Goal: Task Accomplishment & Management: Complete application form

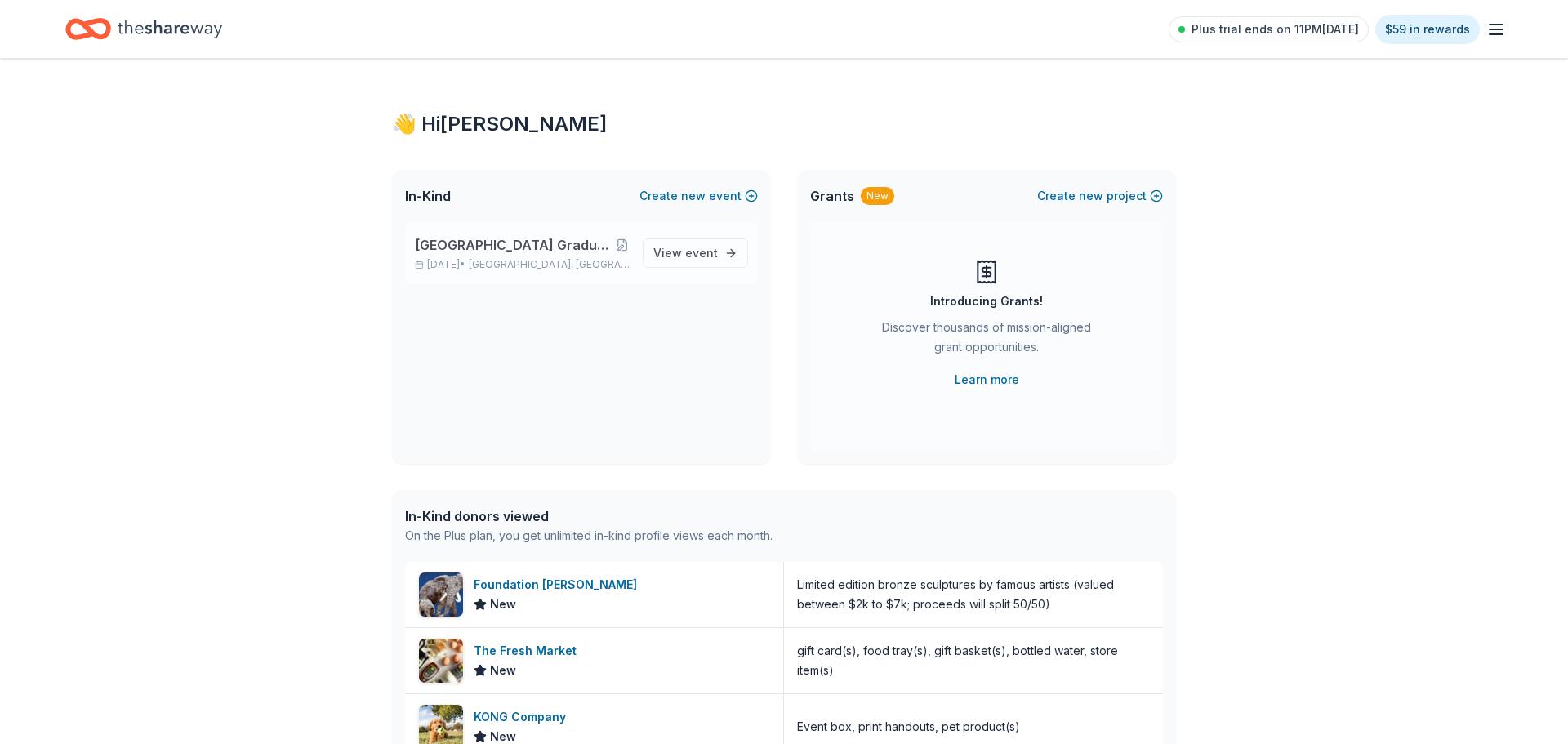
click at [525, 245] on span "[GEOGRAPHIC_DATA] Graduation Ball/Annual Fashion Show 2026" at bounding box center [515, 245] width 200 height 20
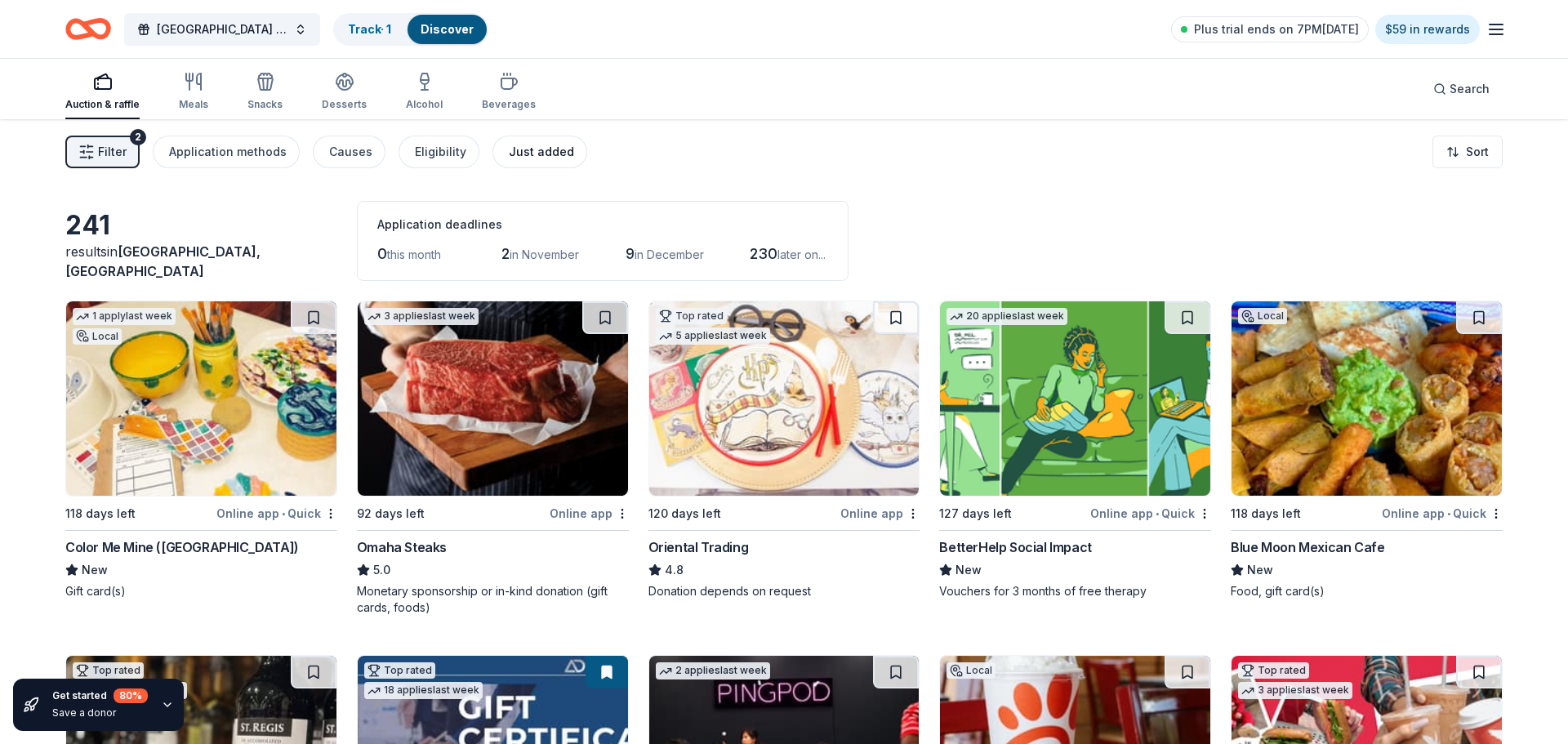
click at [509, 158] on div "Just added" at bounding box center [541, 152] width 65 height 20
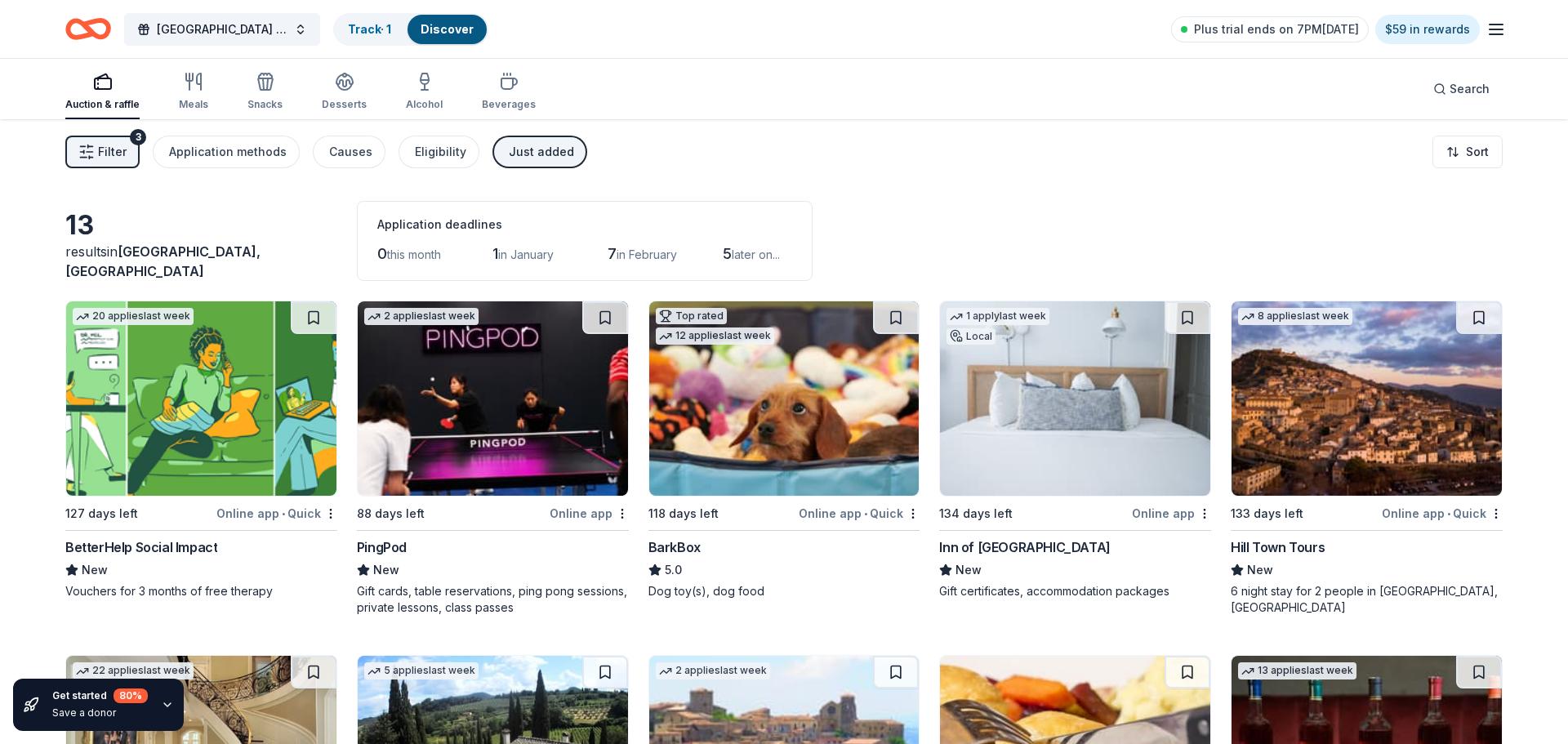
click at [552, 154] on div "Just added" at bounding box center [541, 152] width 65 height 20
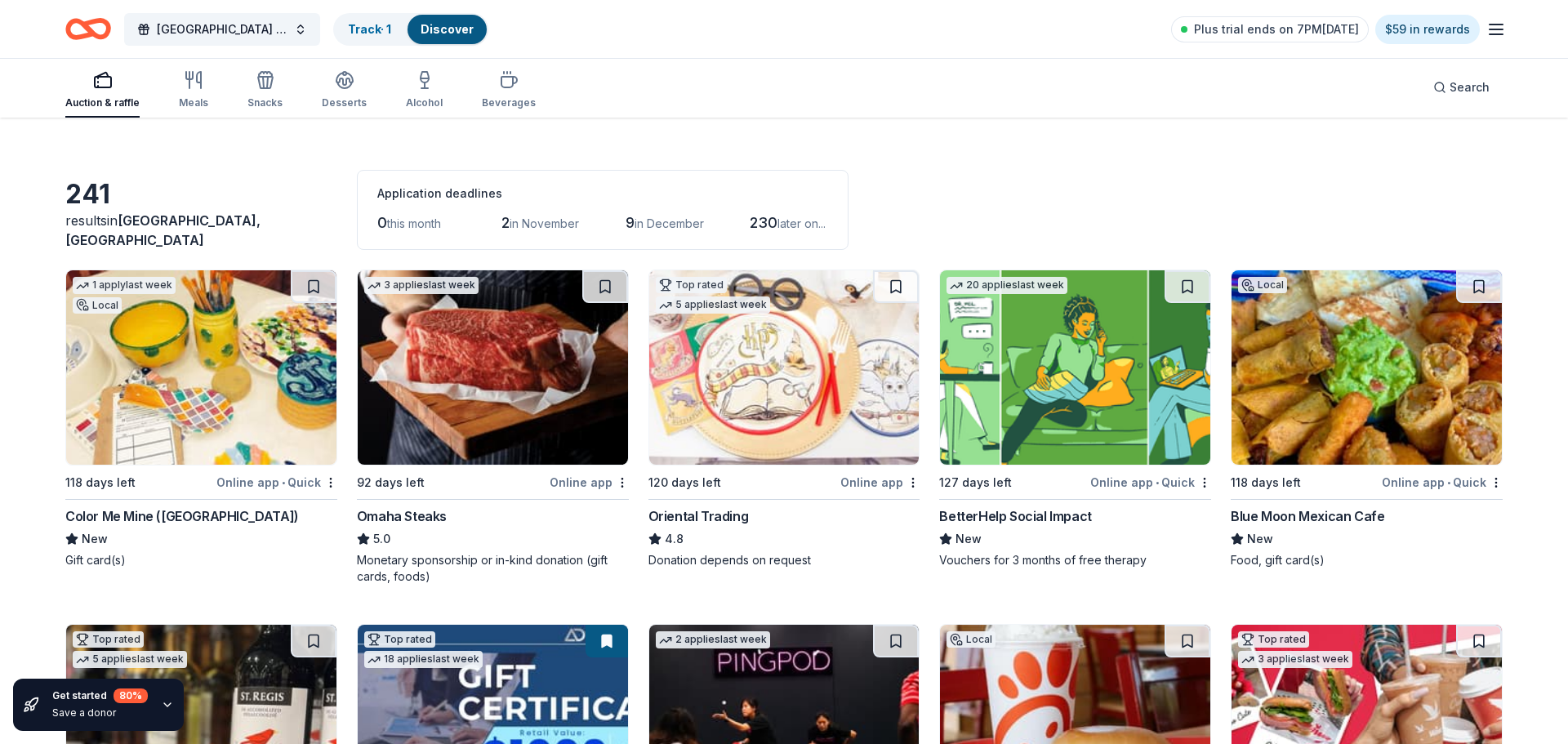
scroll to position [33, 0]
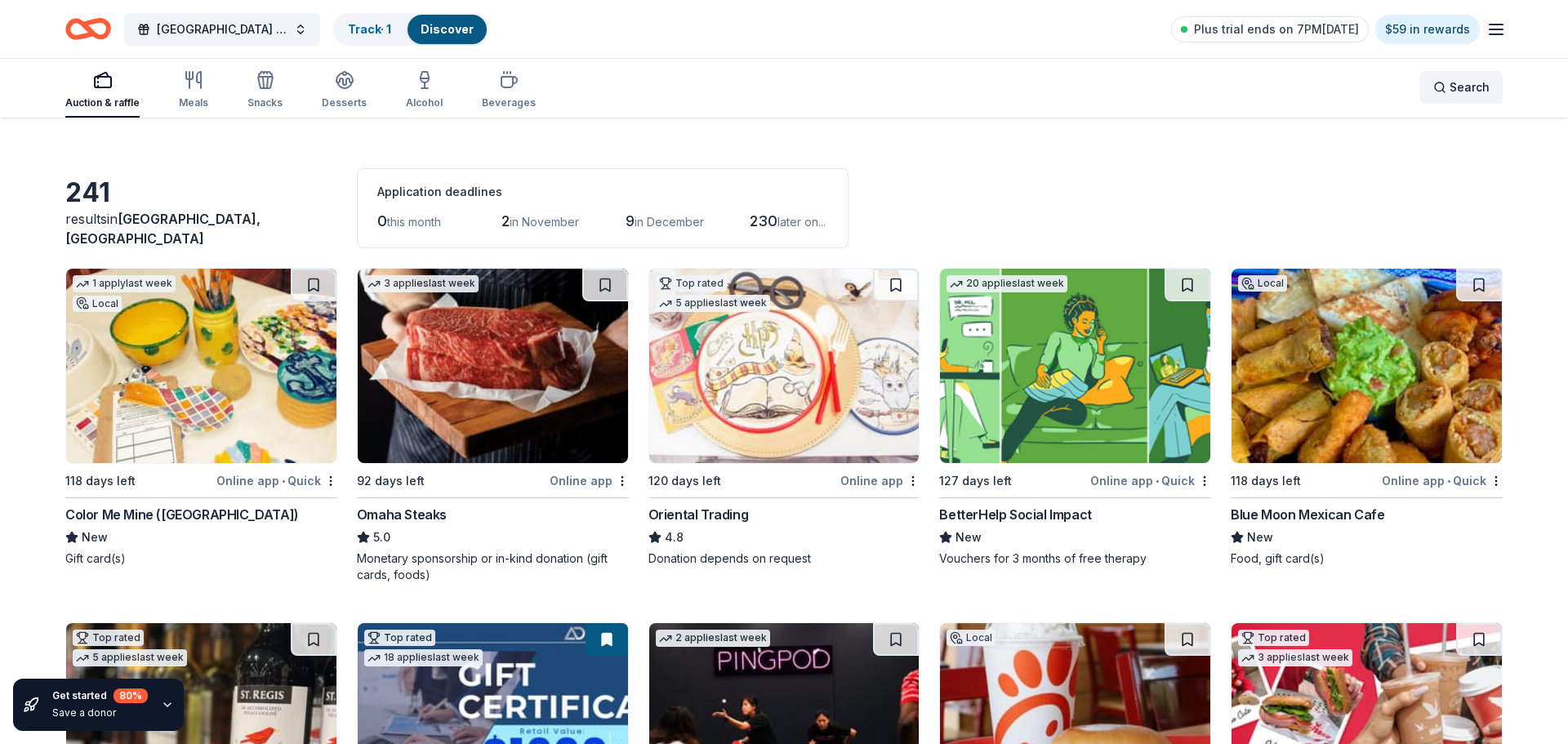
click at [1452, 91] on span "Search" at bounding box center [1470, 88] width 40 height 20
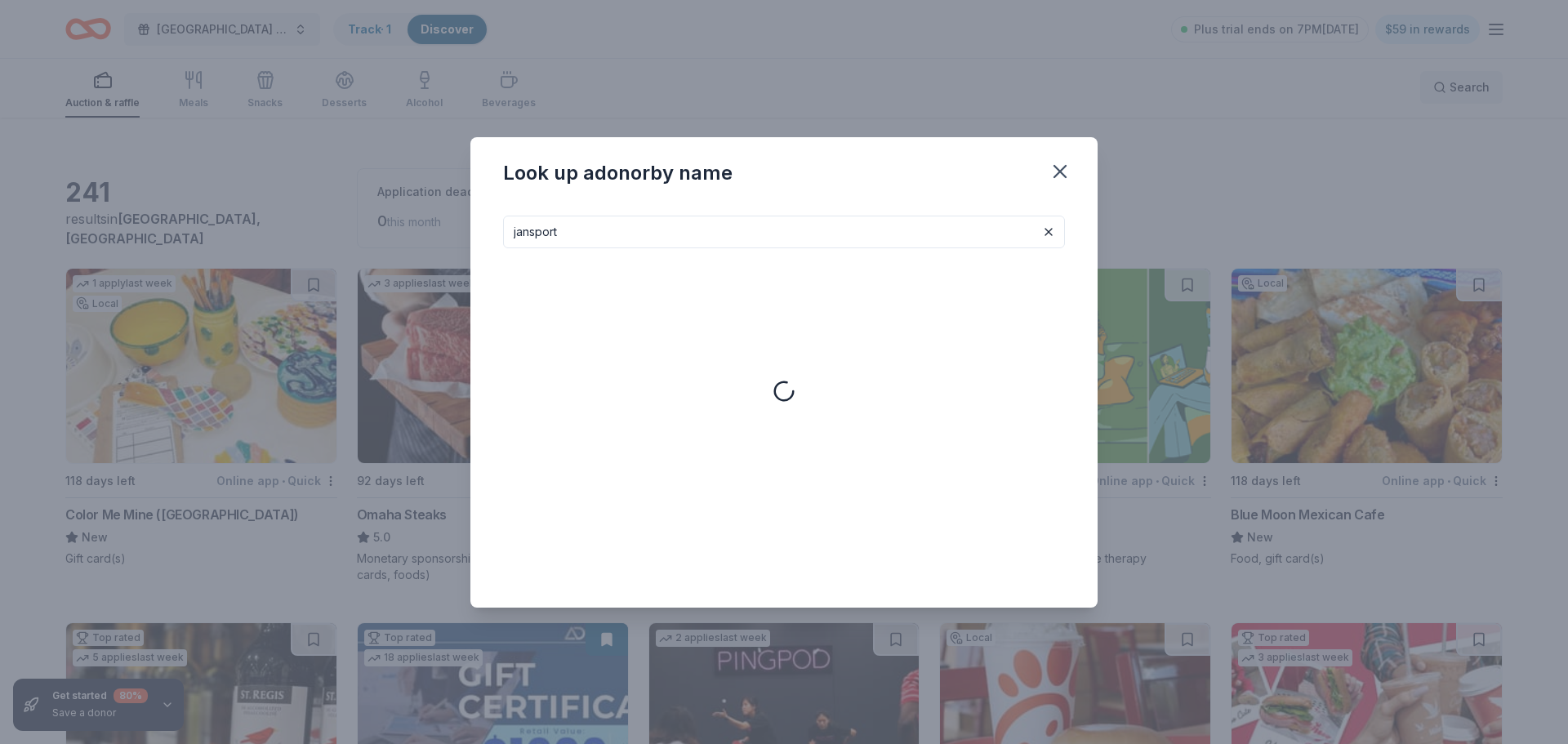
type input "jansport"
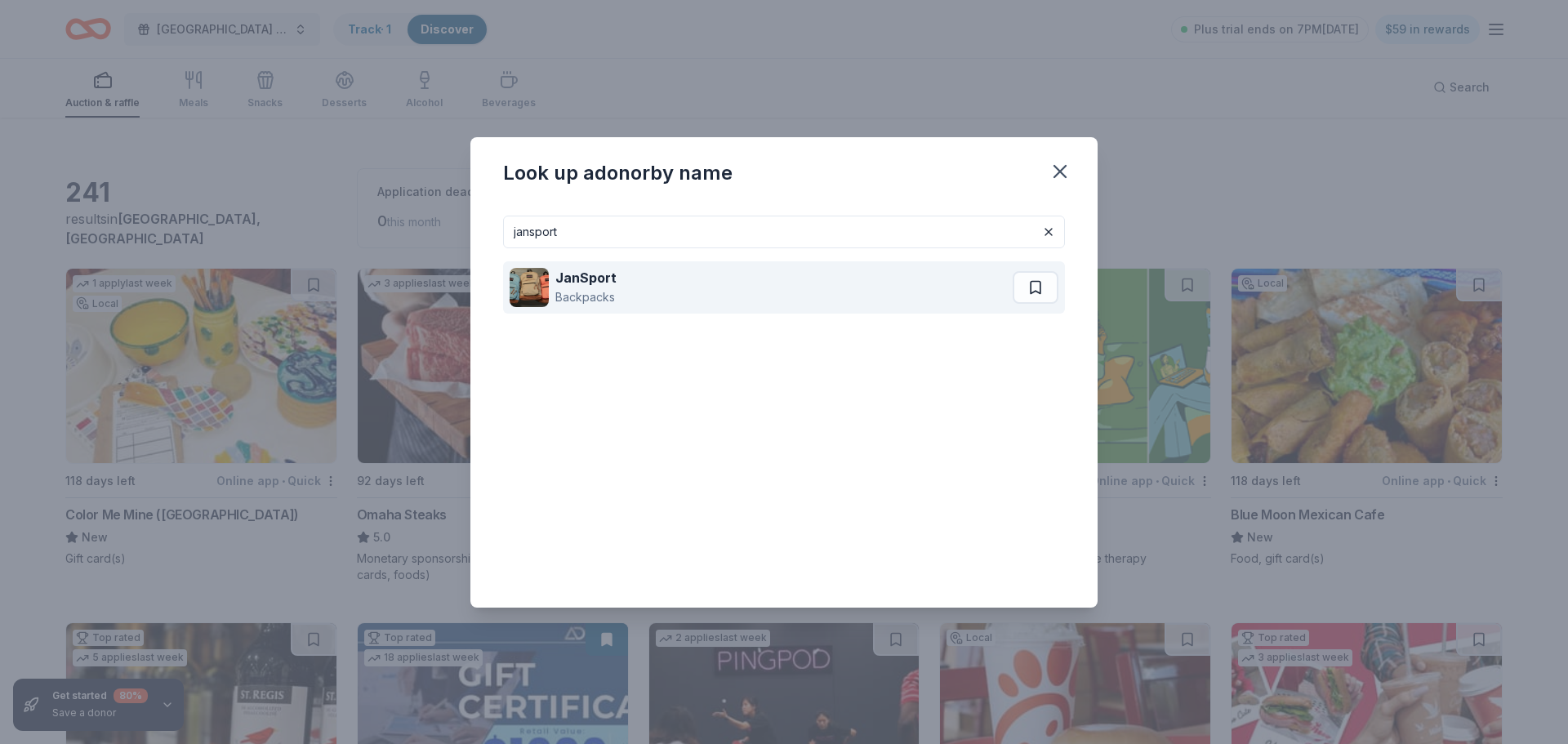
click at [588, 295] on div "Backpacks" at bounding box center [586, 297] width 61 height 20
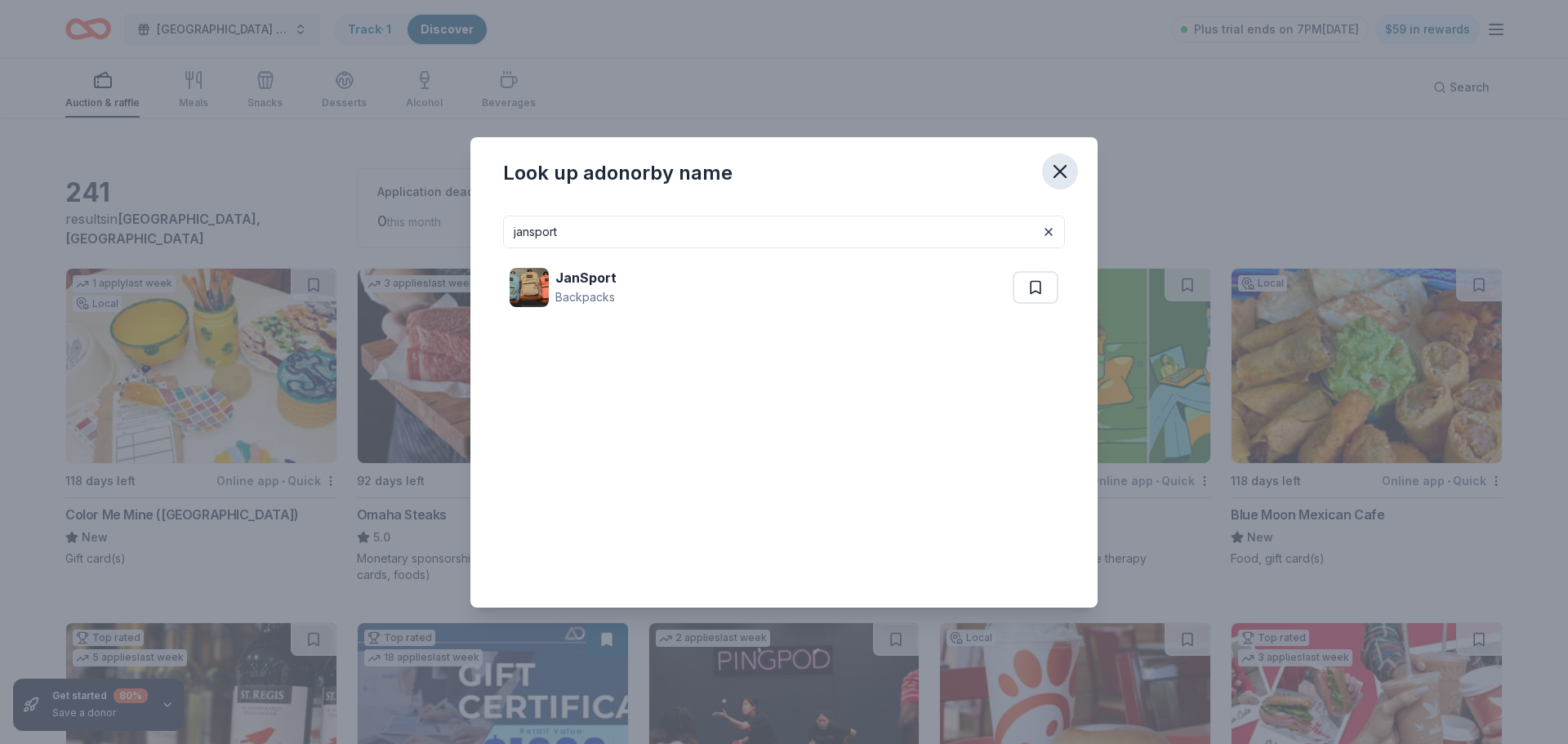
click at [1060, 172] on icon "button" at bounding box center [1060, 171] width 12 height 12
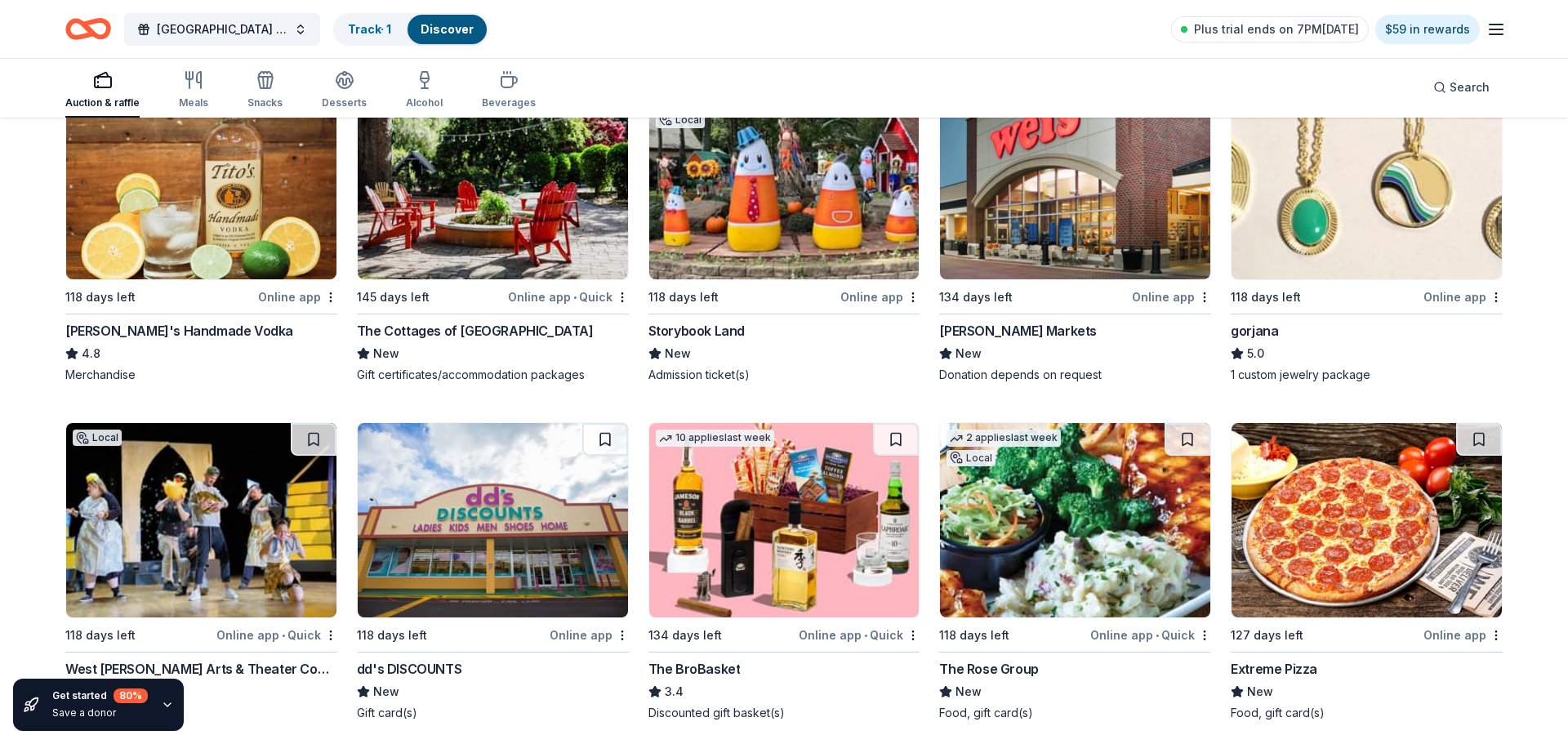
scroll to position [3767, 0]
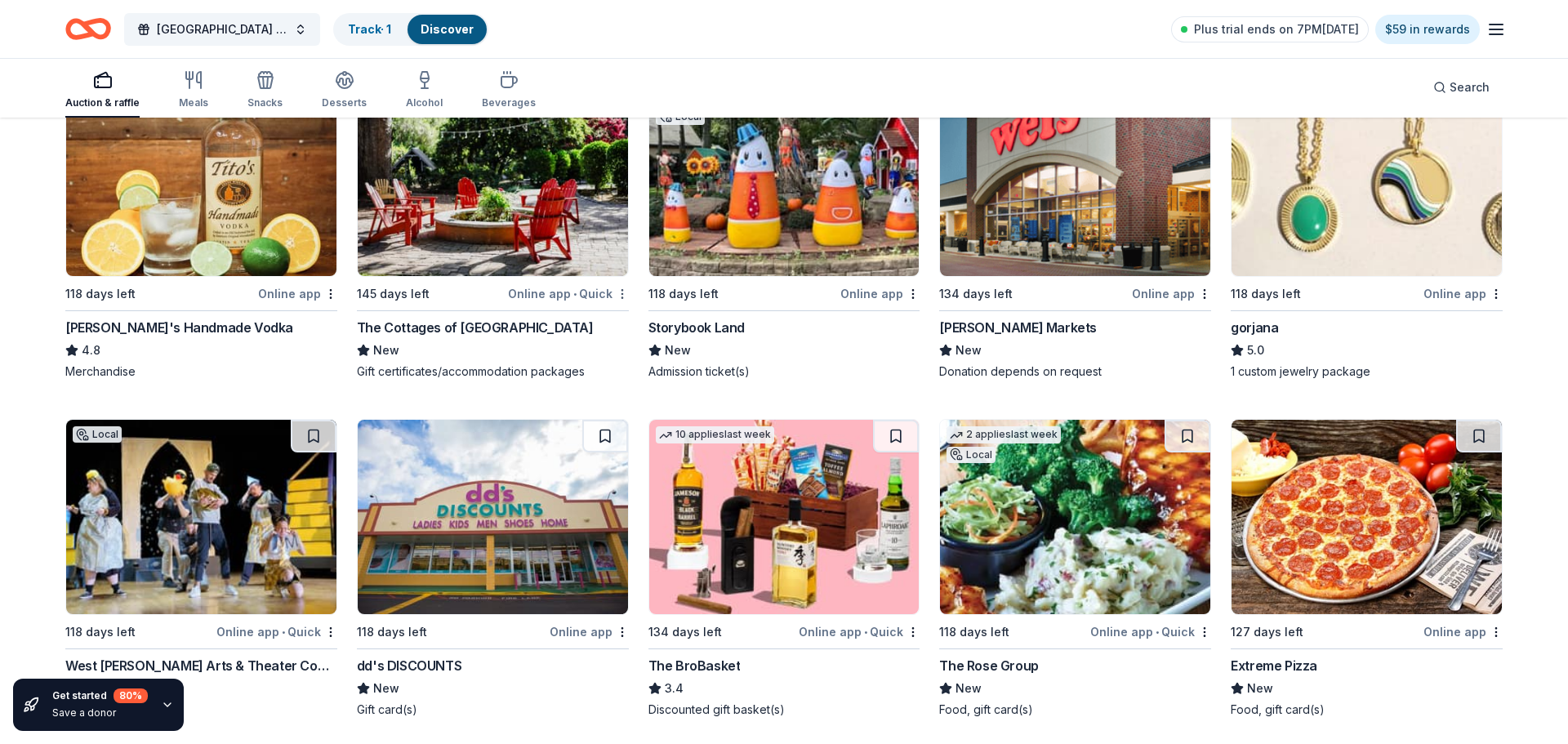
click at [771, 248] on img at bounding box center [785, 178] width 270 height 194
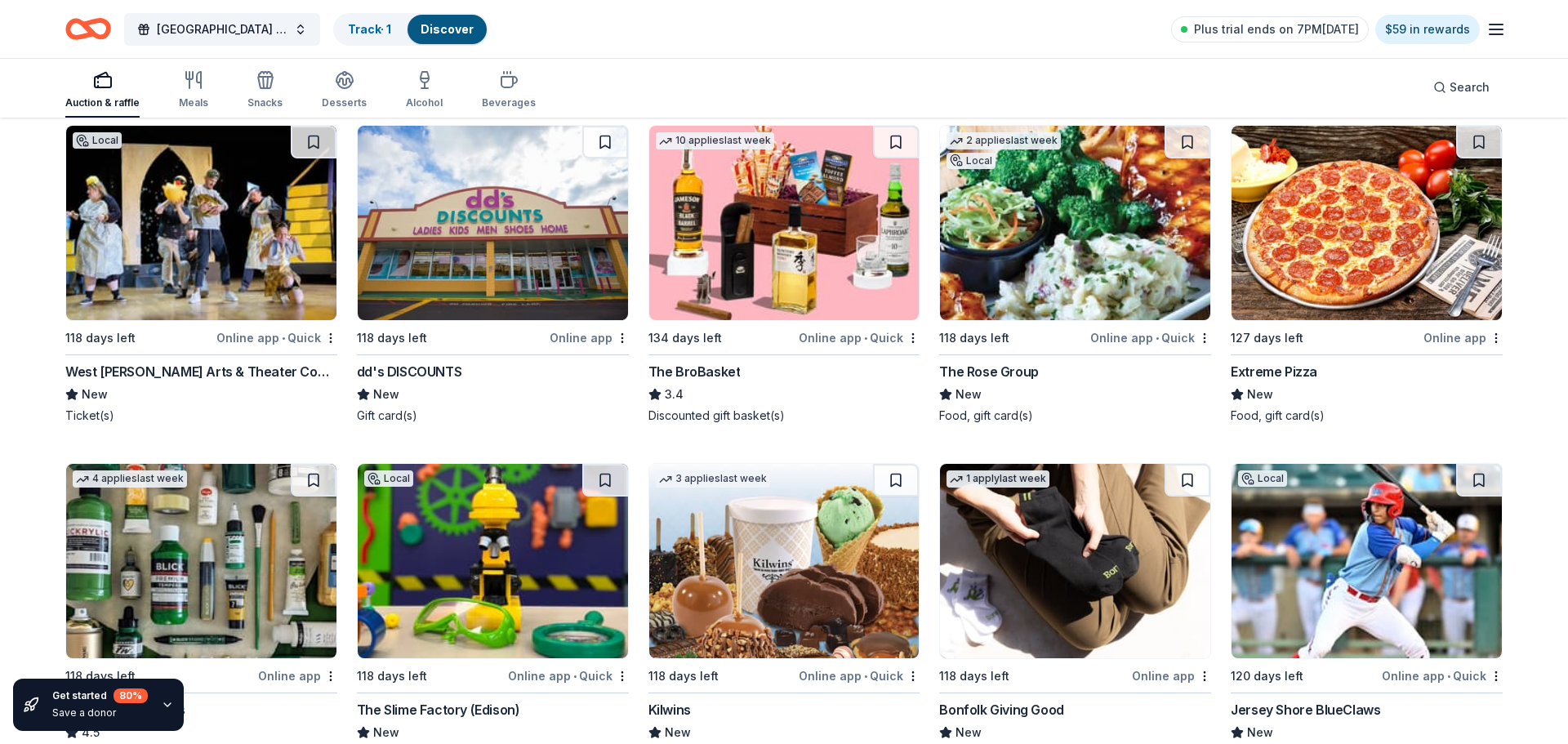
scroll to position [4093, 0]
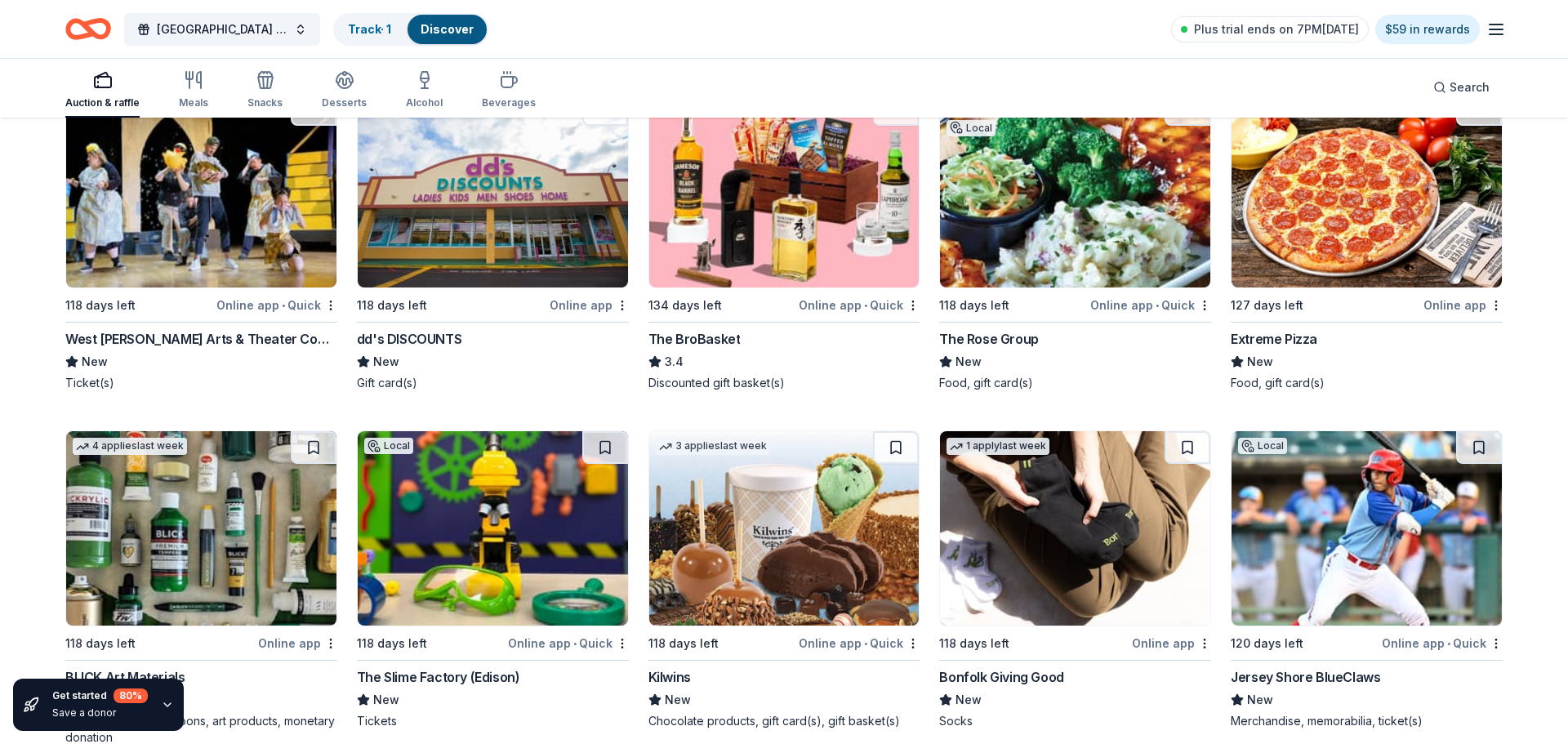
click at [1303, 329] on div "Extreme Pizza" at bounding box center [1274, 339] width 87 height 20
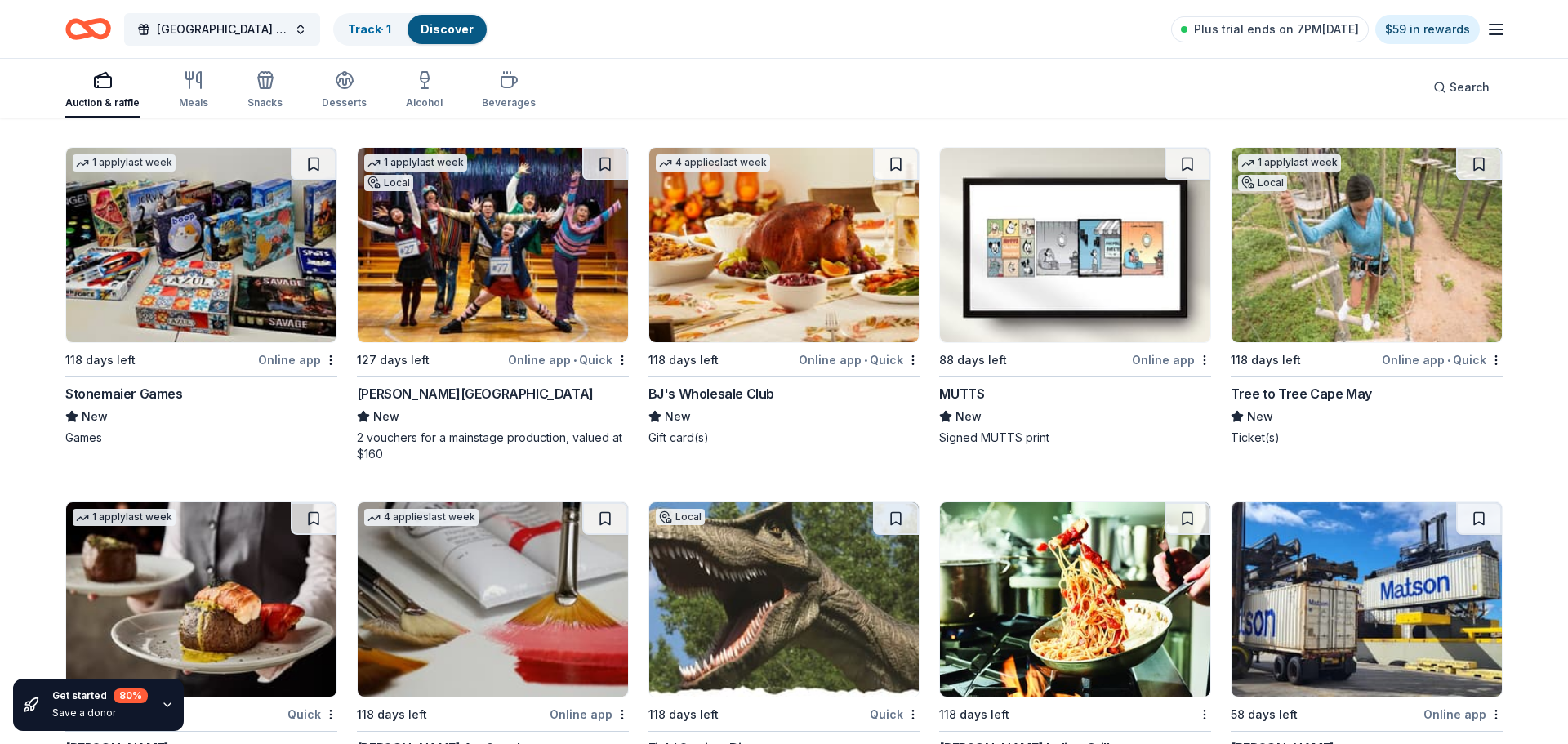
scroll to position [5420, 0]
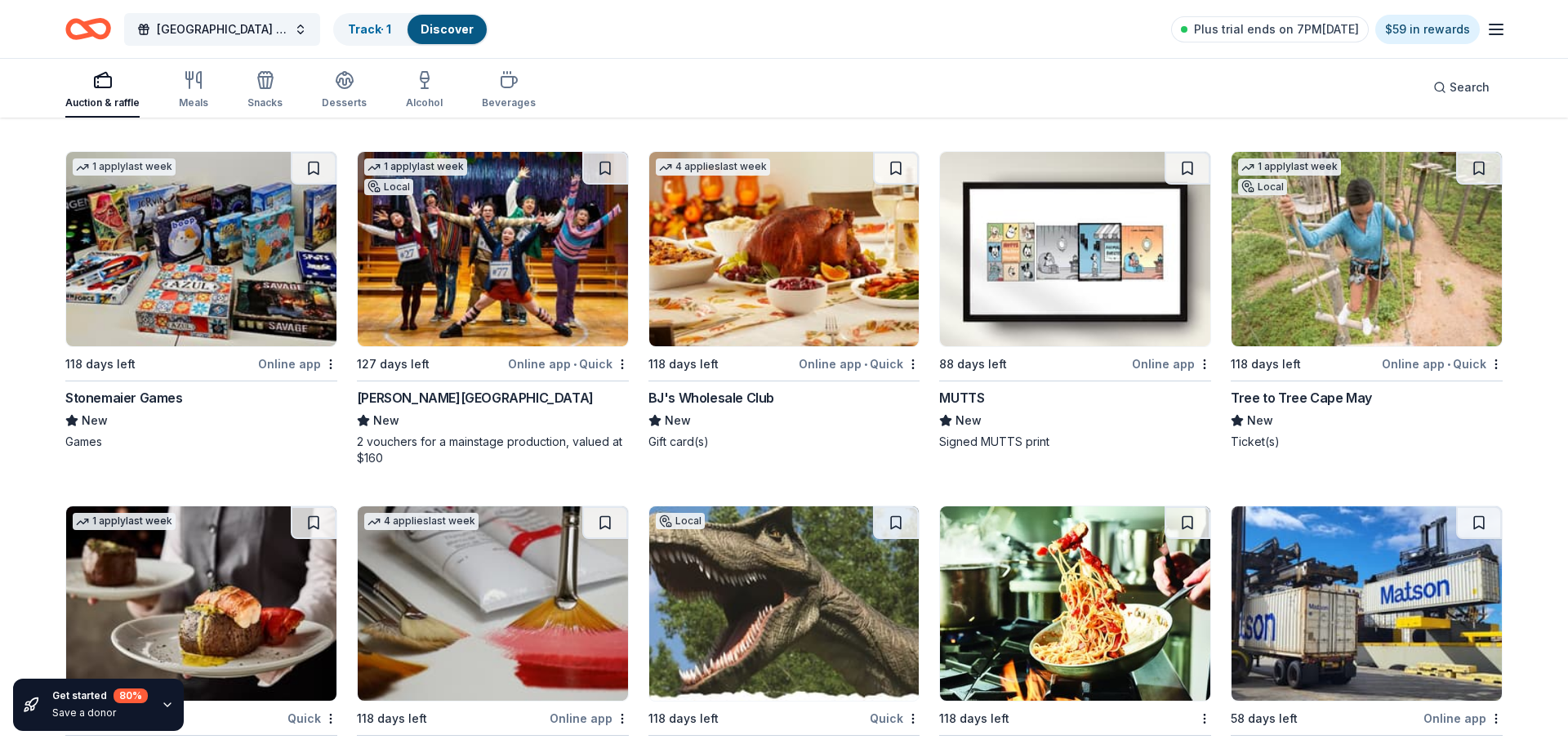
click at [1287, 389] on div "Tree to Tree Cape May" at bounding box center [1301, 398] width 141 height 20
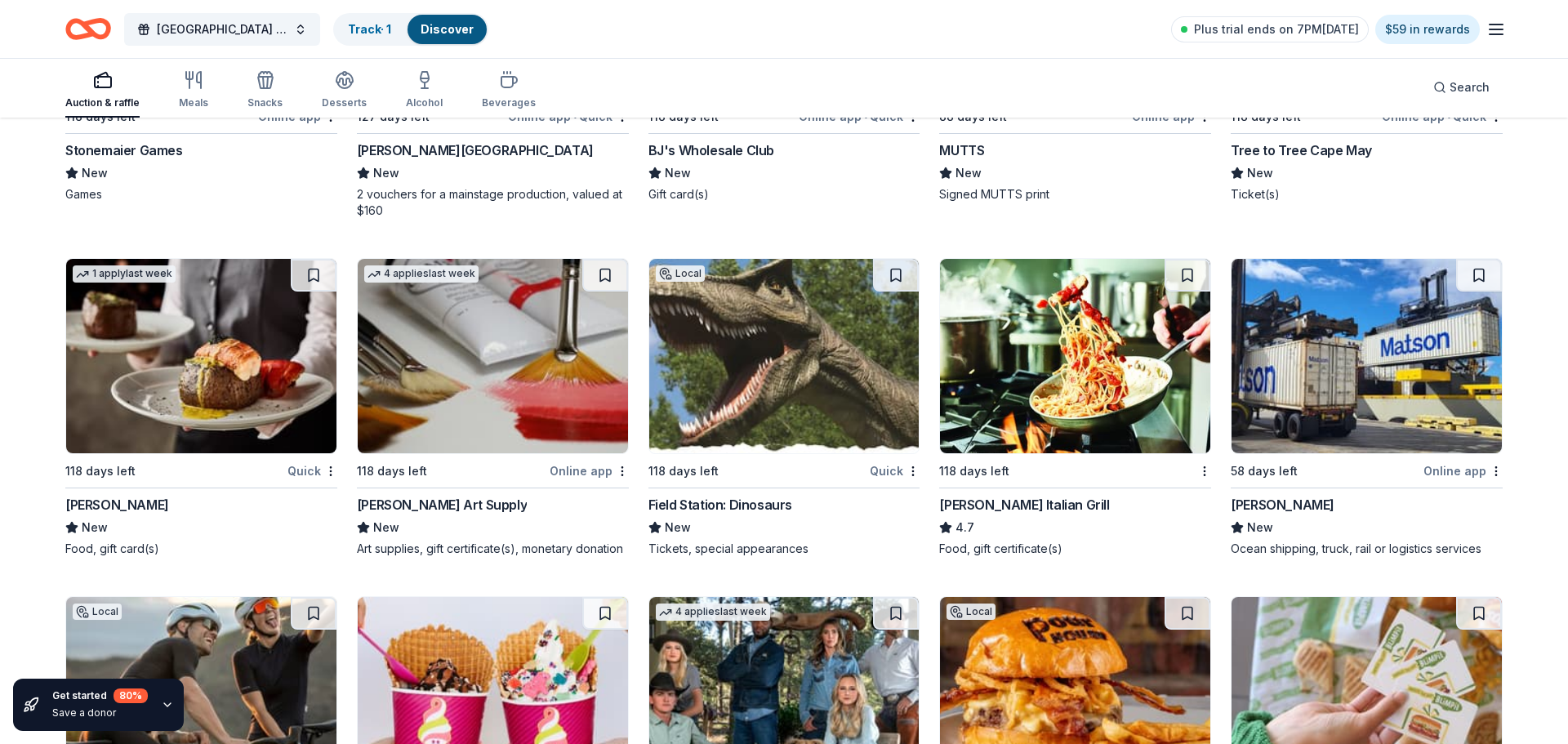
scroll to position [5714, 0]
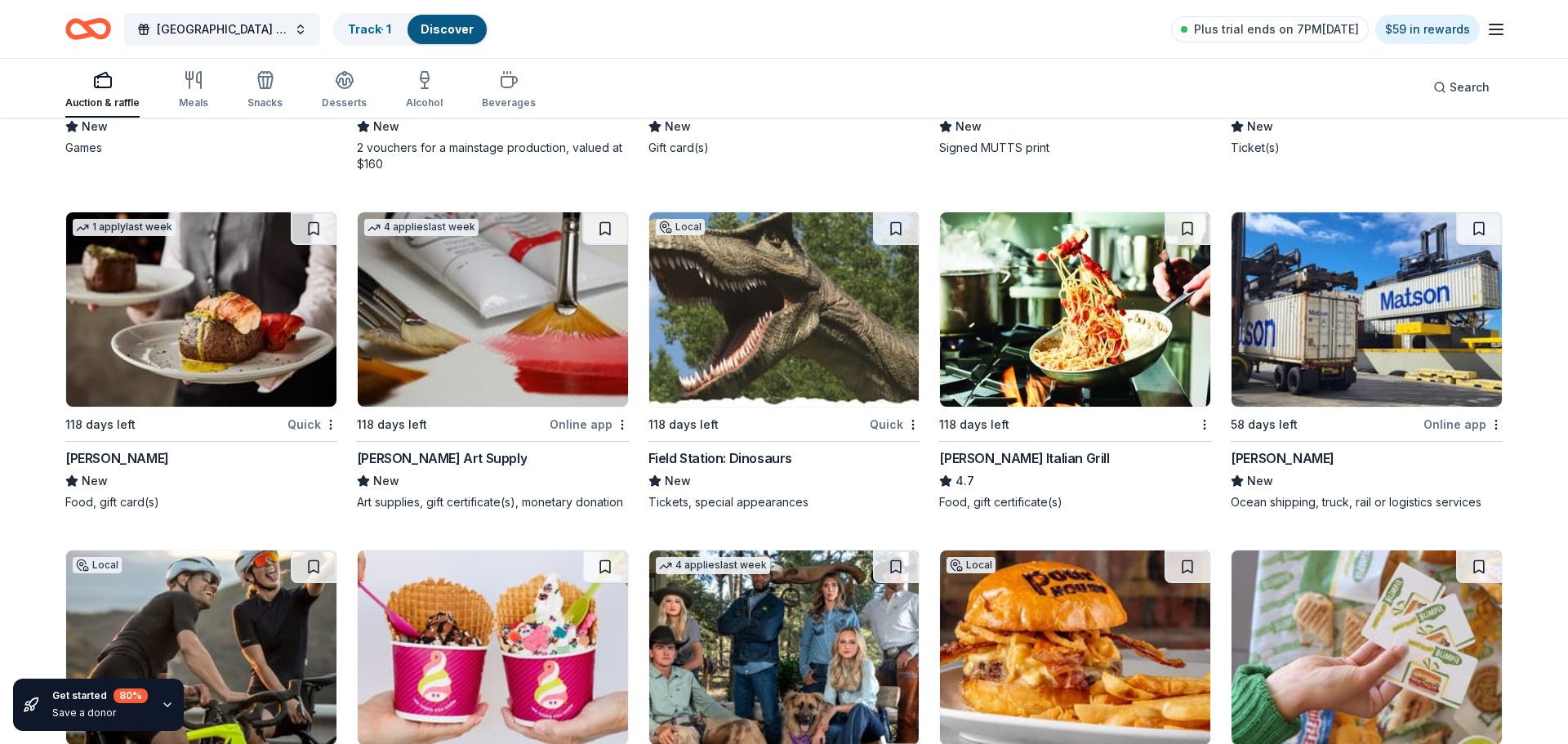
click at [1263, 449] on div "[PERSON_NAME]" at bounding box center [1283, 458] width 104 height 20
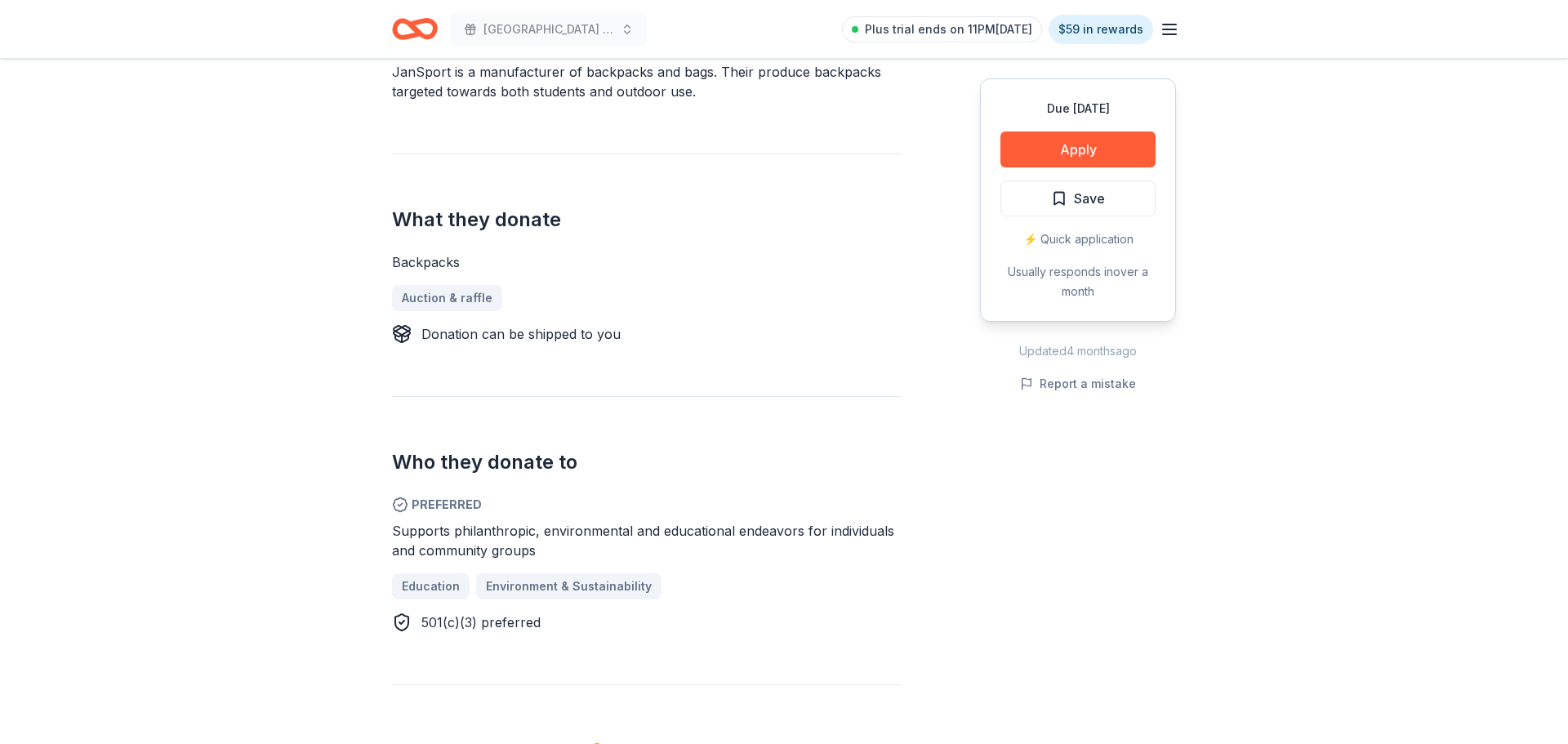
scroll to position [556, 0]
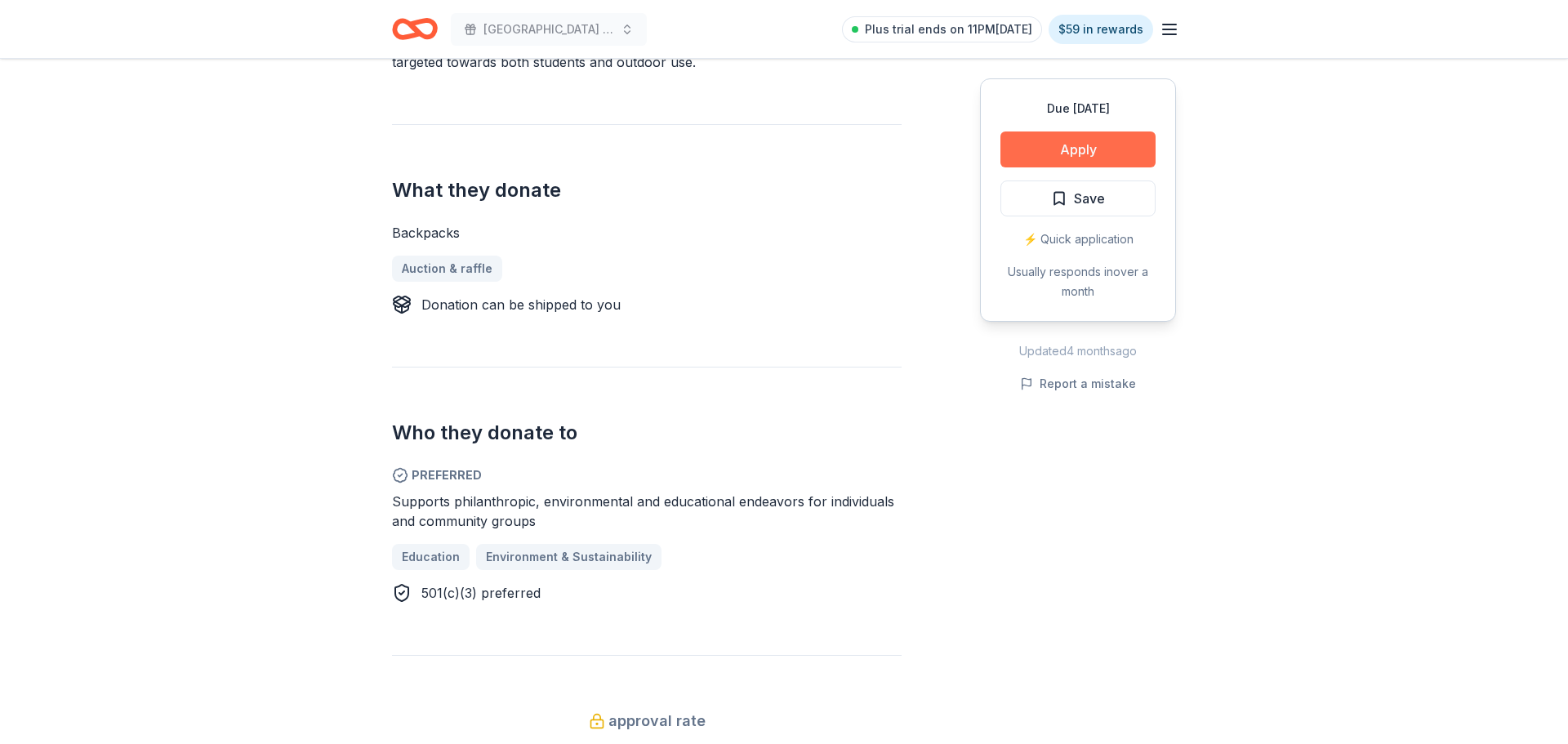
click at [1049, 153] on button "Apply" at bounding box center [1078, 150] width 155 height 36
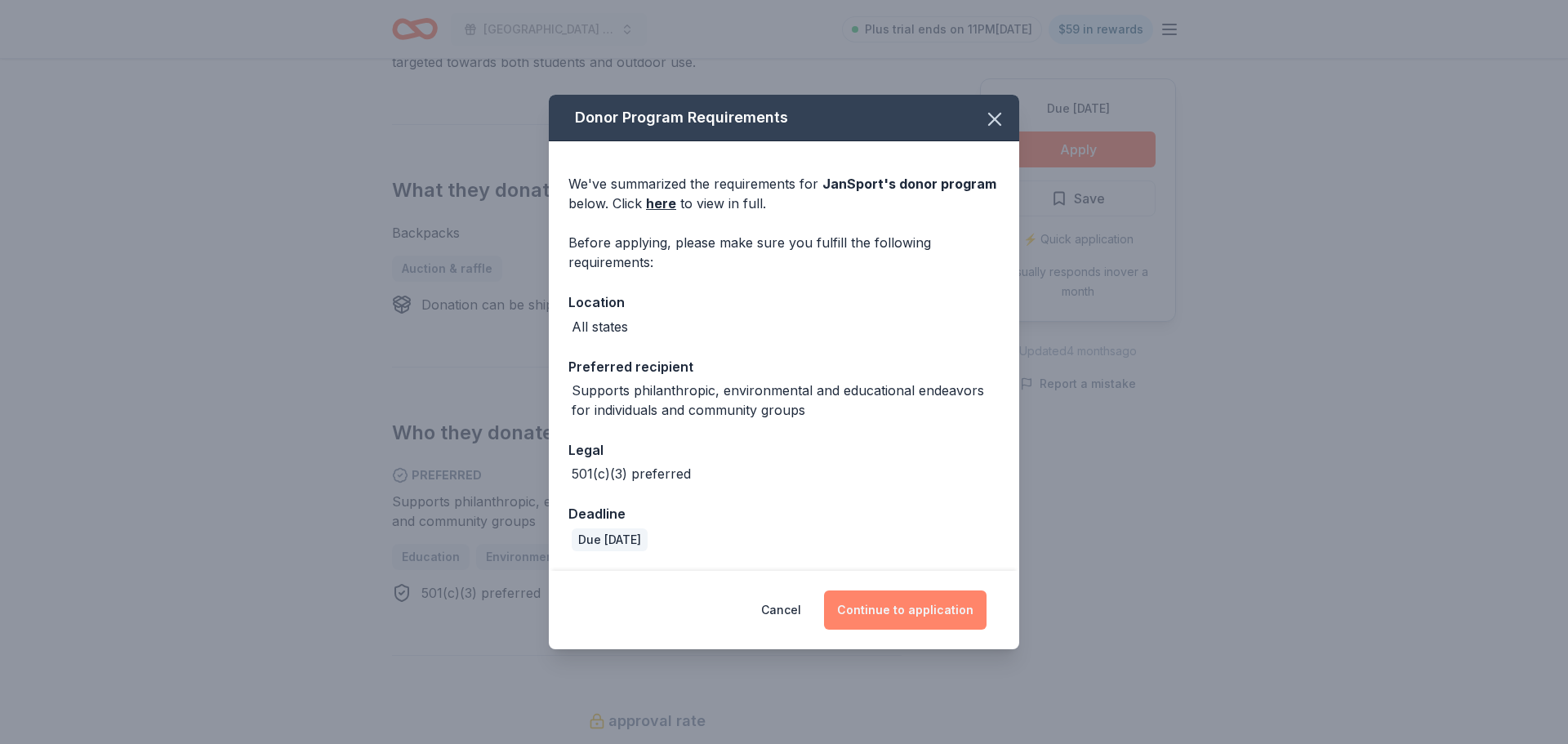
click at [924, 610] on button "Continue to application" at bounding box center [906, 611] width 163 height 39
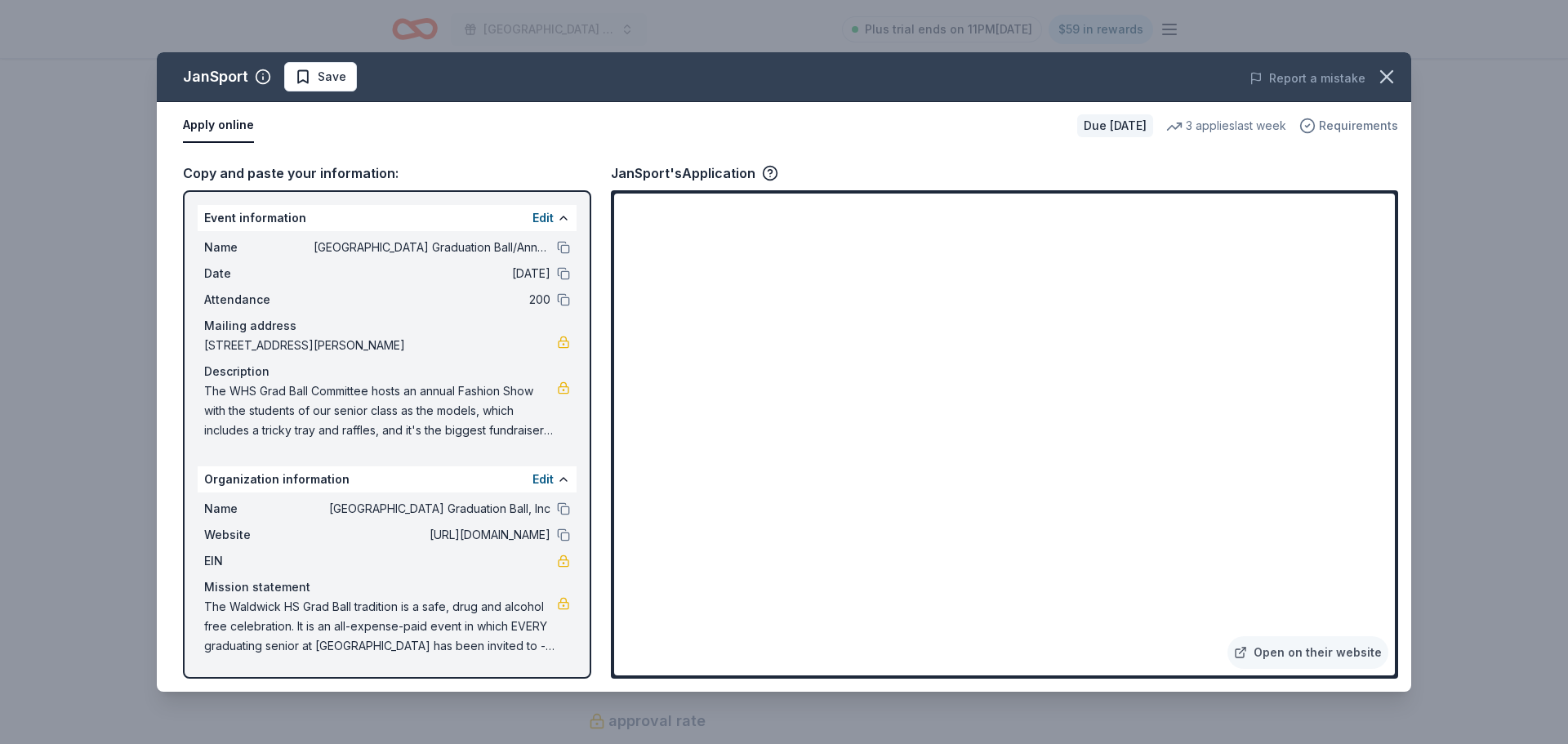
click at [1329, 124] on span "Requirements" at bounding box center [1359, 126] width 80 height 20
click at [1393, 76] on icon "button" at bounding box center [1387, 77] width 23 height 23
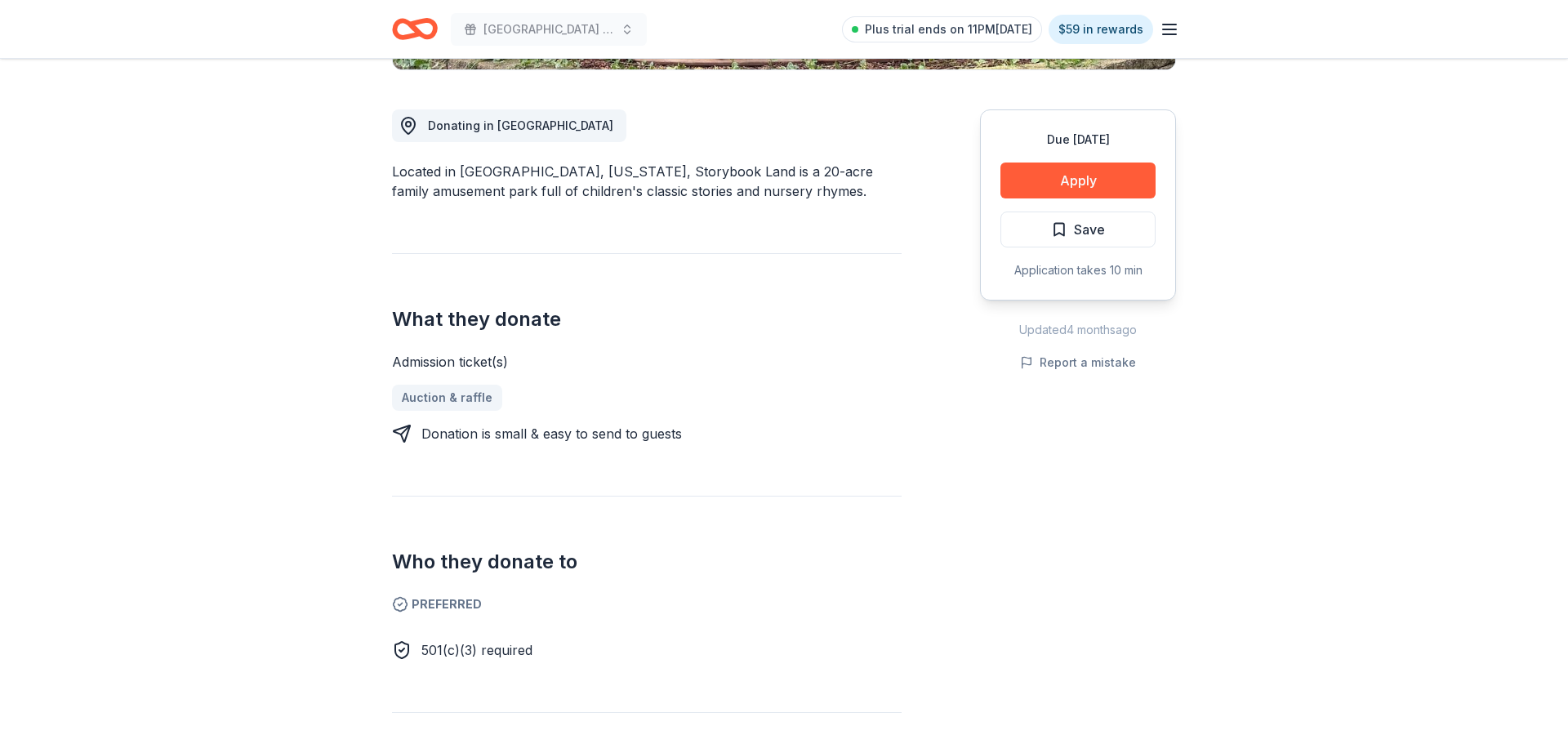
scroll to position [425, 0]
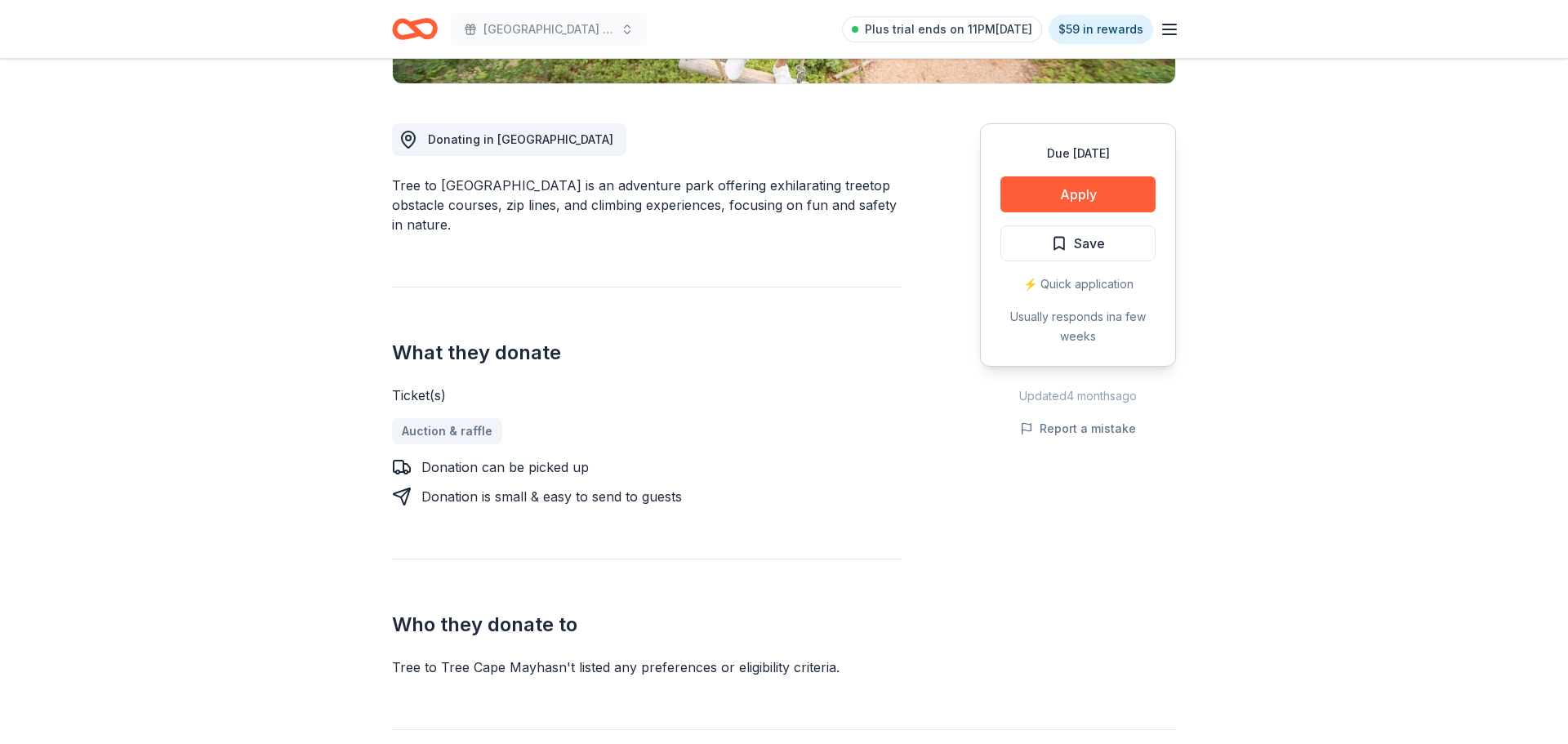
scroll to position [491, 0]
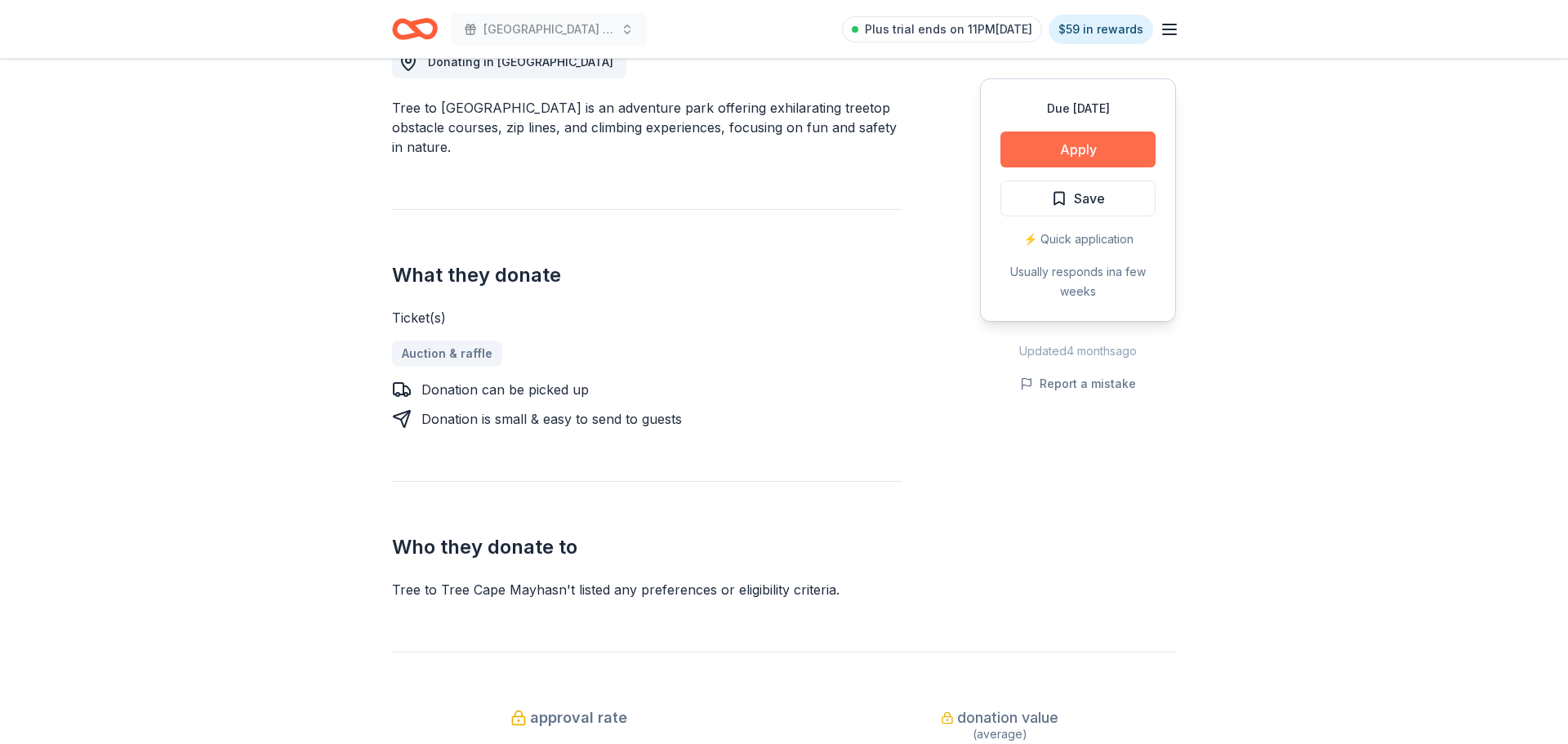
click at [1078, 154] on button "Apply" at bounding box center [1078, 150] width 155 height 36
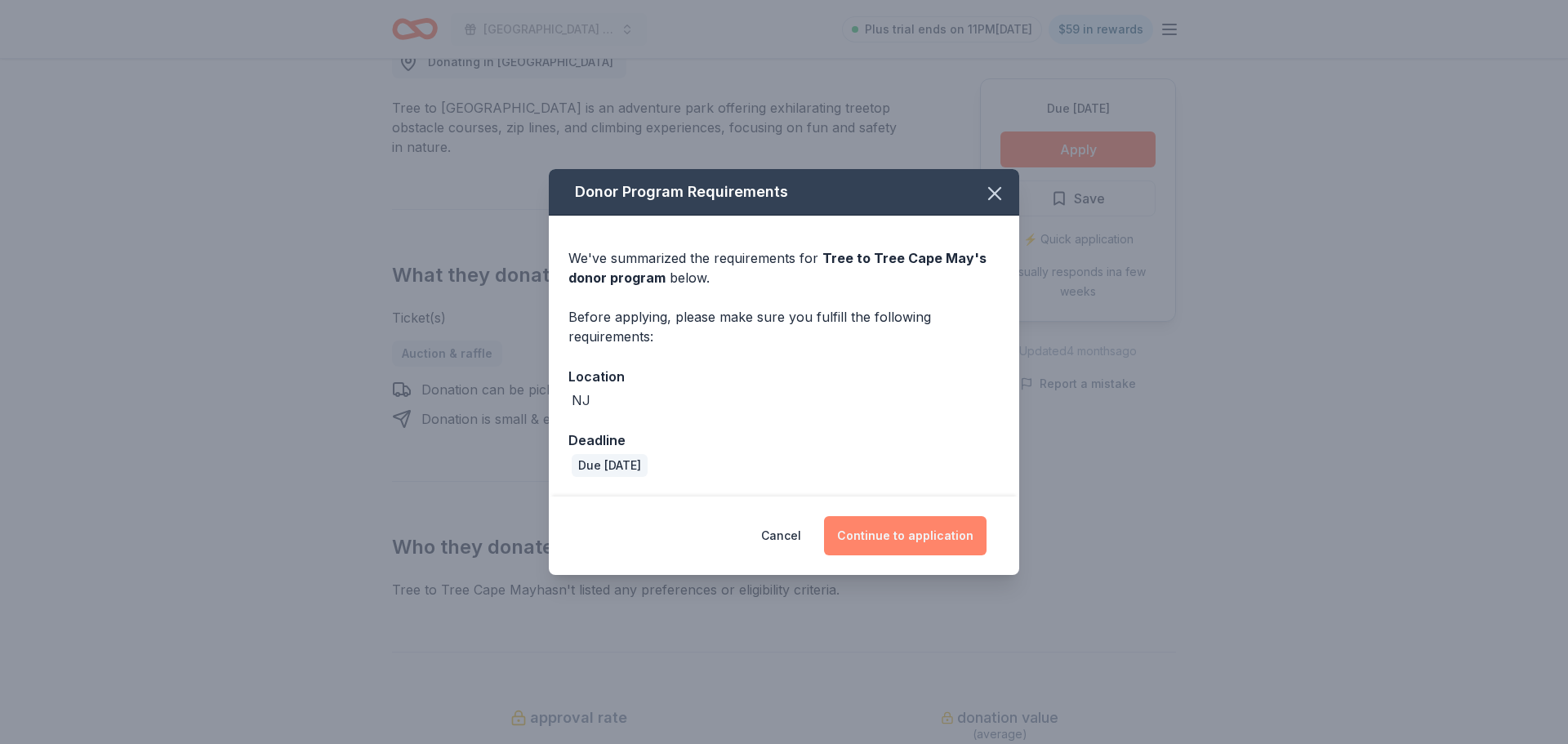
click at [908, 545] on button "Continue to application" at bounding box center [906, 536] width 163 height 39
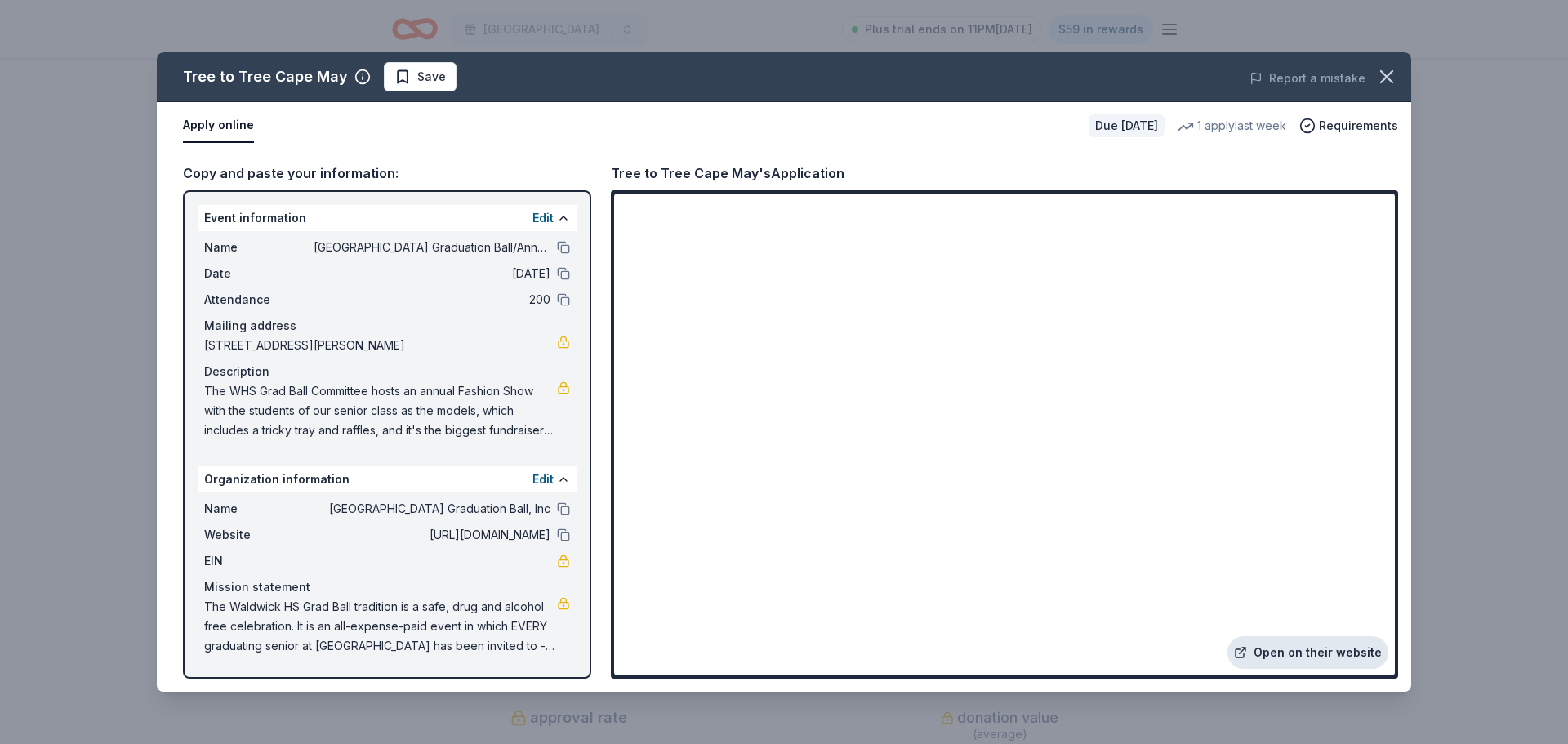
click at [1332, 654] on link "Open on their website" at bounding box center [1308, 653] width 161 height 33
click at [1389, 77] on icon "button" at bounding box center [1387, 77] width 23 height 23
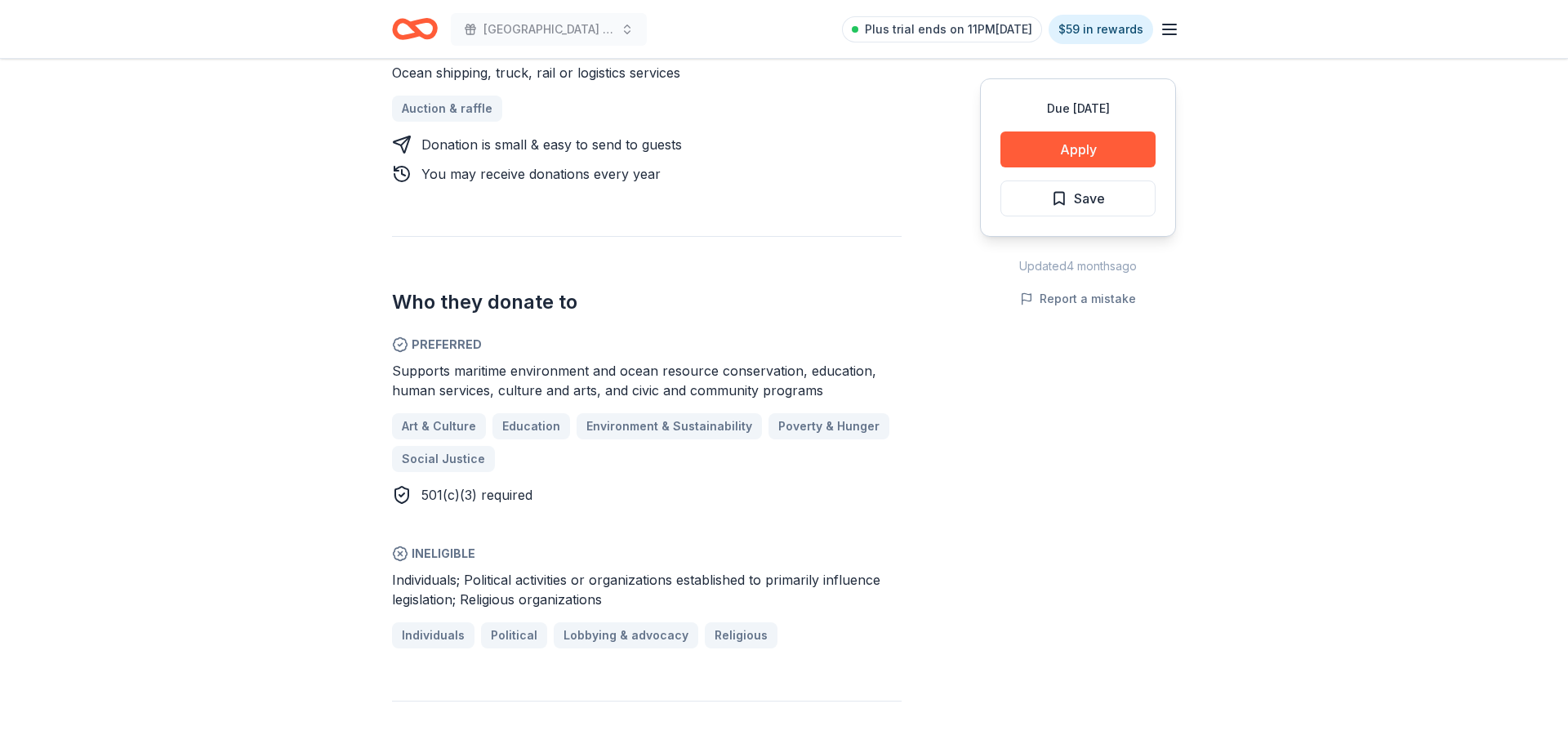
scroll to position [752, 0]
